Goal: Navigation & Orientation: Find specific page/section

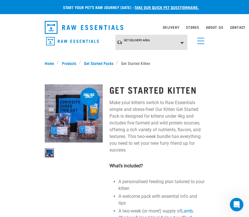
click at [68, 65] on link "Products" at bounding box center [69, 63] width 20 height 6
click at [69, 64] on link "Products" at bounding box center [69, 63] width 20 height 6
click at [54, 62] on link "Home" at bounding box center [51, 63] width 12 height 6
click at [51, 64] on link "Home" at bounding box center [51, 63] width 12 height 6
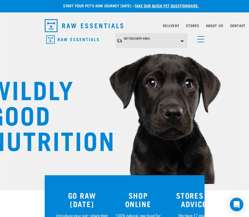
click at [187, 40] on div "Set Delivery Area North Island South Island" at bounding box center [152, 41] width 72 height 16
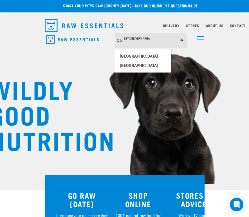
click at [159, 56] on link "[GEOGRAPHIC_DATA]" at bounding box center [144, 56] width 56 height 9
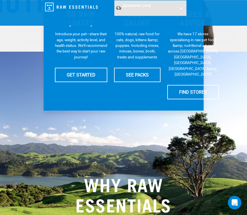
scroll to position [123, 0]
